Goal: Transaction & Acquisition: Purchase product/service

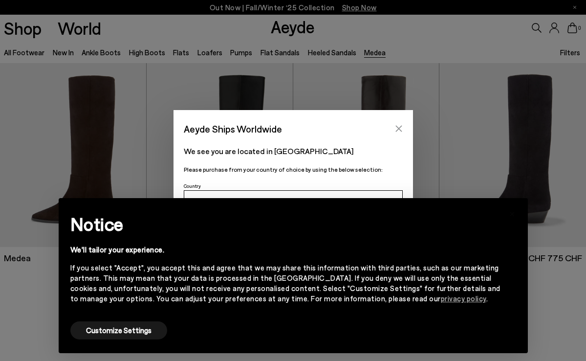
click at [399, 128] on icon "Close" at bounding box center [399, 129] width 8 height 8
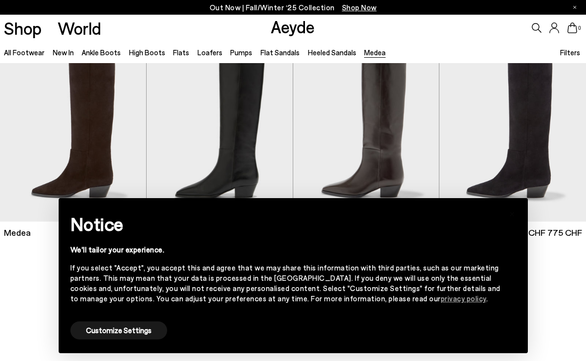
scroll to position [27, 0]
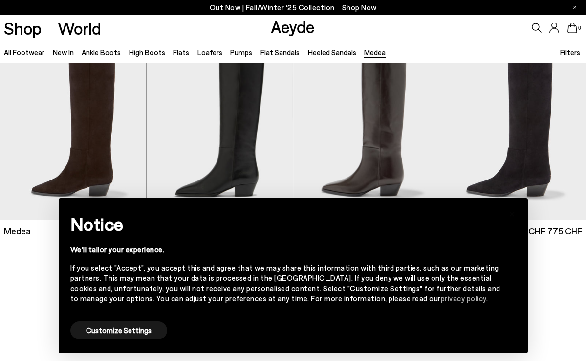
click at [15, 329] on div "Out Now | Fall/Winter ‘25 Collection Shop Now Shop World Aeyde 0" at bounding box center [293, 185] width 586 height 298
click at [89, 237] on h2 "Notice" at bounding box center [285, 223] width 430 height 25
click at [98, 273] on div "If you select "Accept", you accept this and agree that we may share this inform…" at bounding box center [285, 283] width 430 height 41
click at [99, 271] on div "If you select "Accept", you accept this and agree that we may share this inform…" at bounding box center [285, 283] width 430 height 41
click at [169, 329] on div "Customize Settings" at bounding box center [293, 330] width 446 height 22
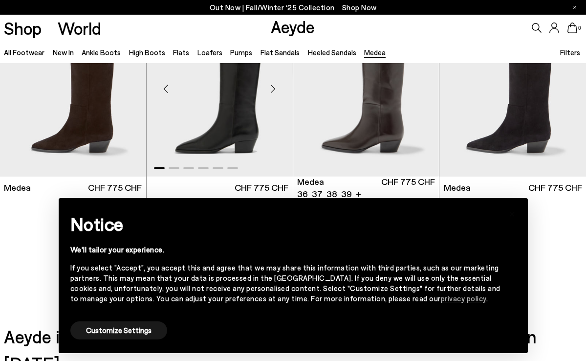
scroll to position [70, 0]
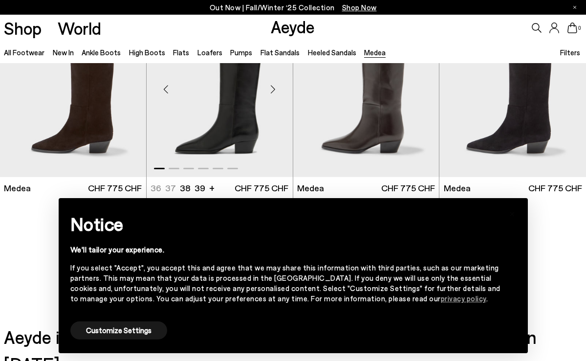
click at [236, 107] on img "1 / 6" at bounding box center [220, 85] width 146 height 184
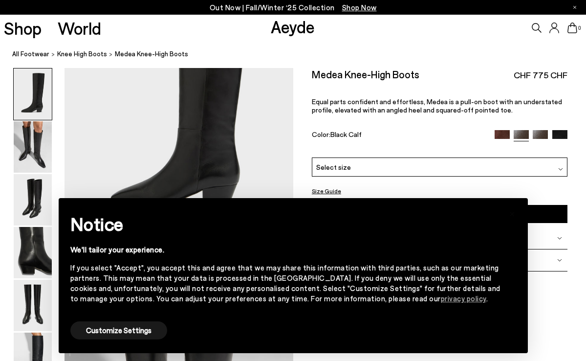
scroll to position [121, 0]
click at [23, 136] on img at bounding box center [33, 146] width 38 height 51
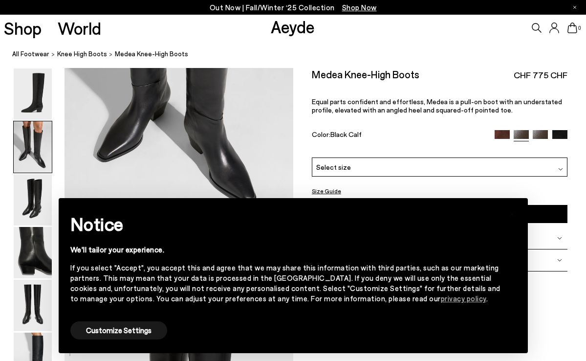
scroll to position [446, 0]
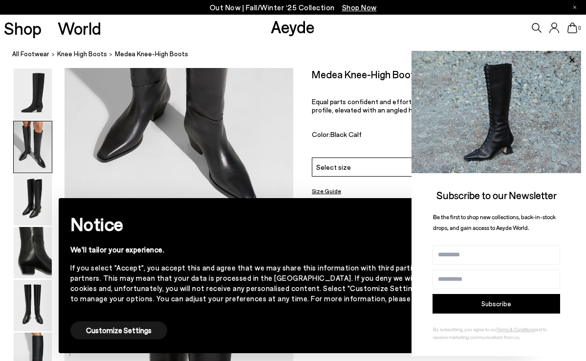
click at [315, 313] on div "Notice We'll tailor your experience. If you select "Accept", you accept this an…" at bounding box center [293, 265] width 446 height 110
click at [138, 328] on button "Customize Settings" at bounding box center [118, 330] width 97 height 18
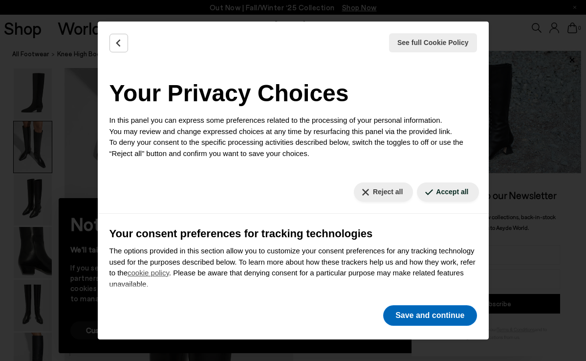
click at [427, 316] on button "Save and continue" at bounding box center [429, 315] width 93 height 21
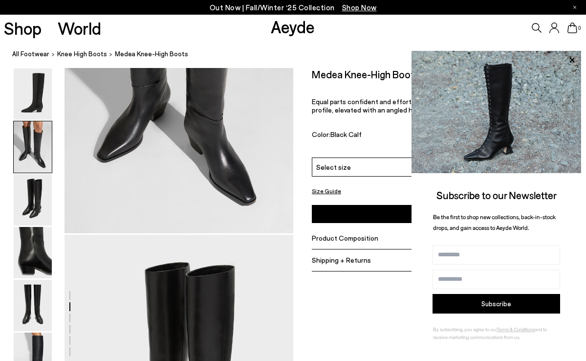
click at [572, 56] on icon at bounding box center [572, 60] width 13 height 13
click at [573, 60] on icon at bounding box center [572, 60] width 13 height 13
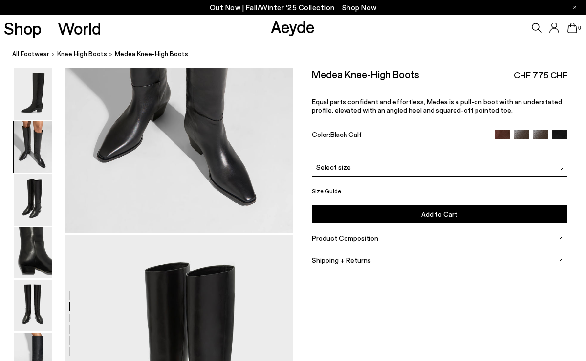
click at [342, 239] on span "Product Composition" at bounding box center [345, 238] width 67 height 8
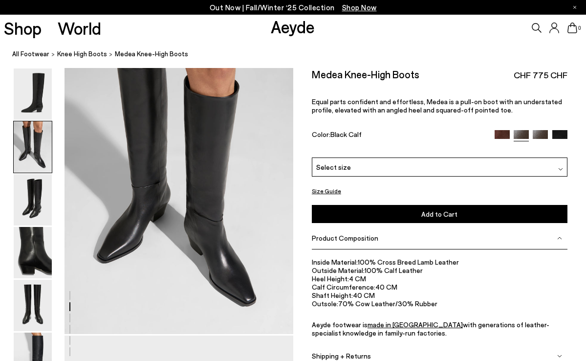
scroll to position [350, 0]
